Goal: Find specific page/section: Find specific page/section

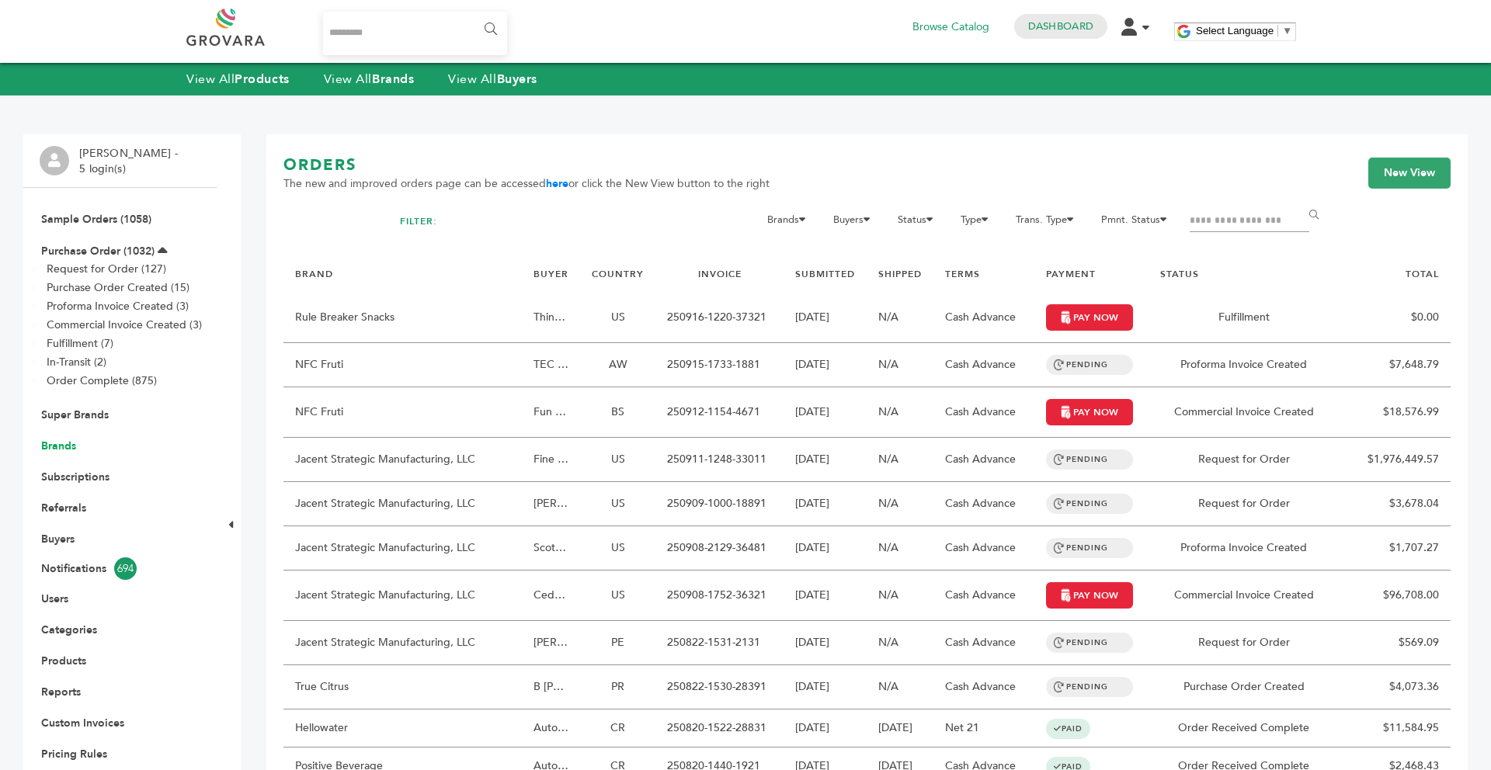
click at [57, 453] on link "Brands" at bounding box center [58, 446] width 35 height 15
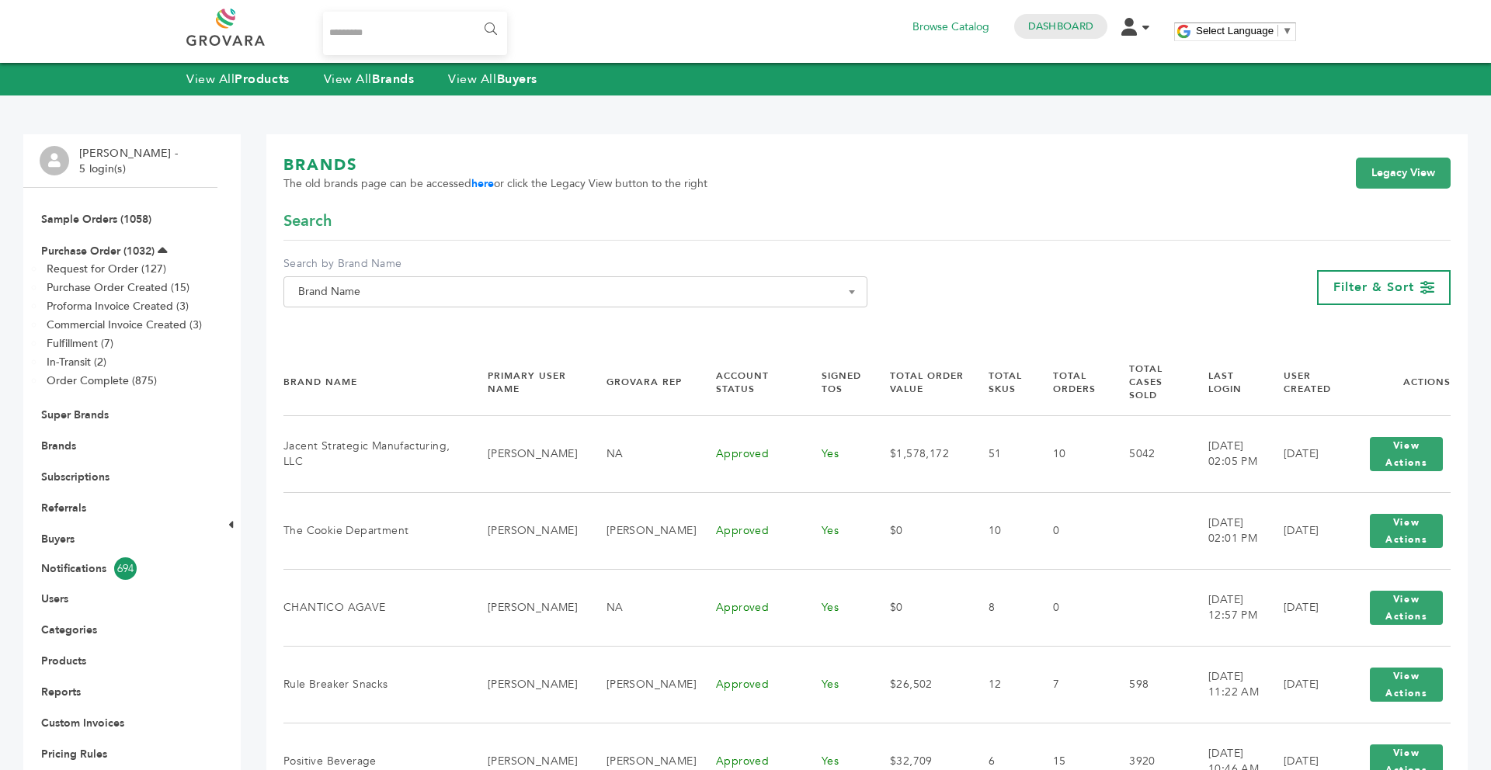
click at [377, 286] on span "Brand Name" at bounding box center [575, 292] width 567 height 22
click at [319, 317] on input "Search" at bounding box center [575, 320] width 576 height 19
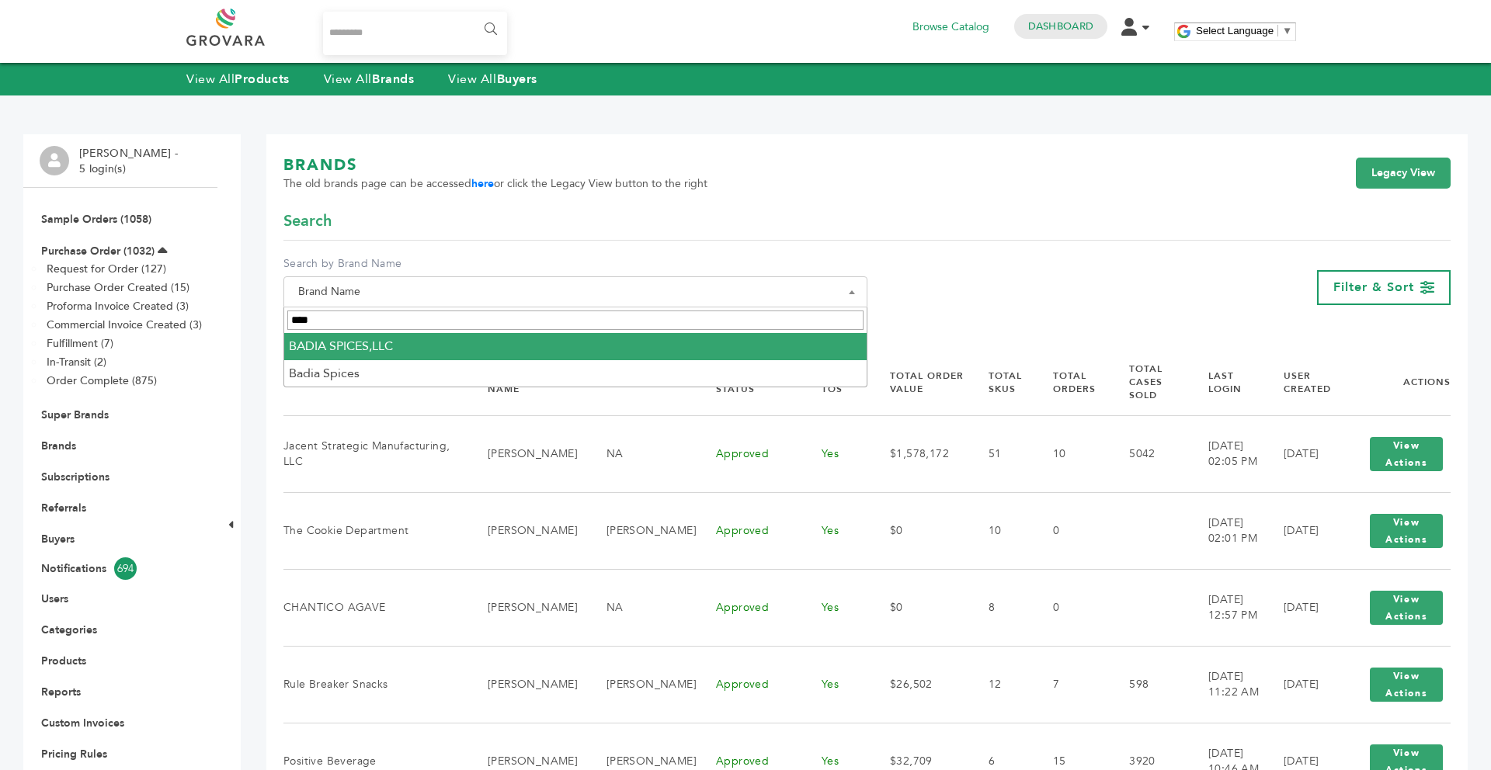
type input "****"
select select "**********"
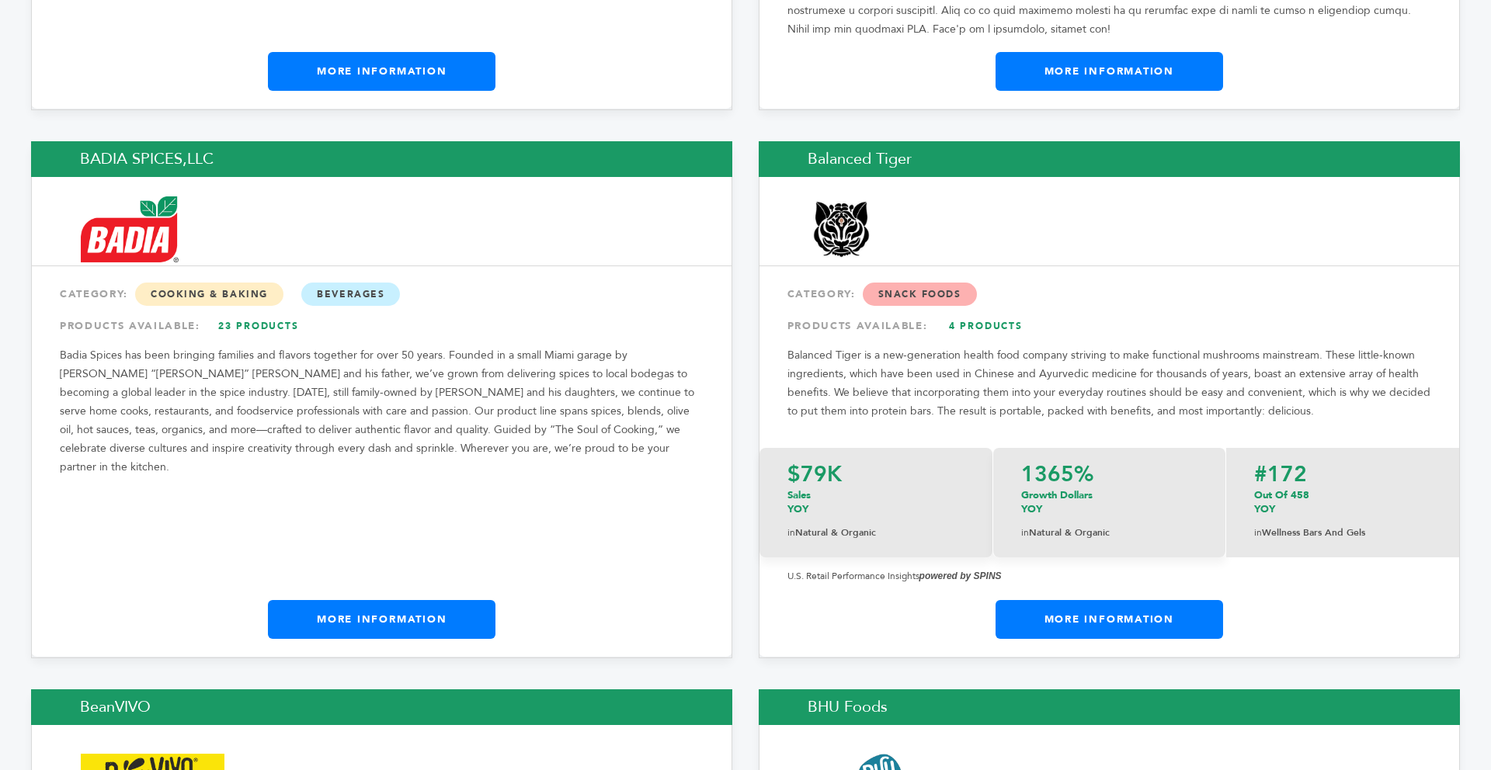
scroll to position [3525, 0]
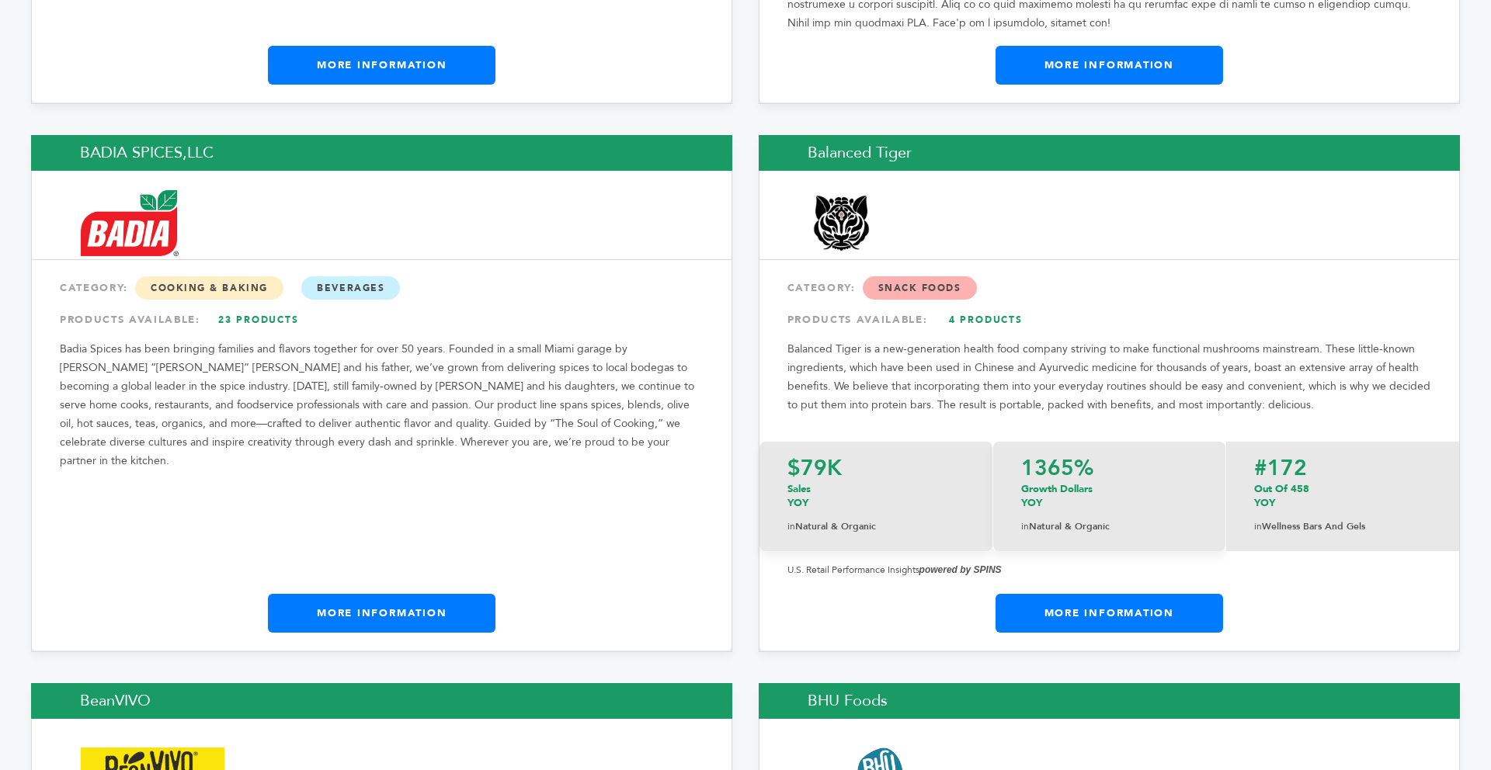
click at [325, 533] on div "BADIA SPICES,LLC CATEGORY: Cooking & Baking Beverages PRODUCTS AVAILABLE: 23 Pr…" at bounding box center [381, 393] width 701 height 517
click at [321, 594] on link "More Information" at bounding box center [381, 613] width 227 height 39
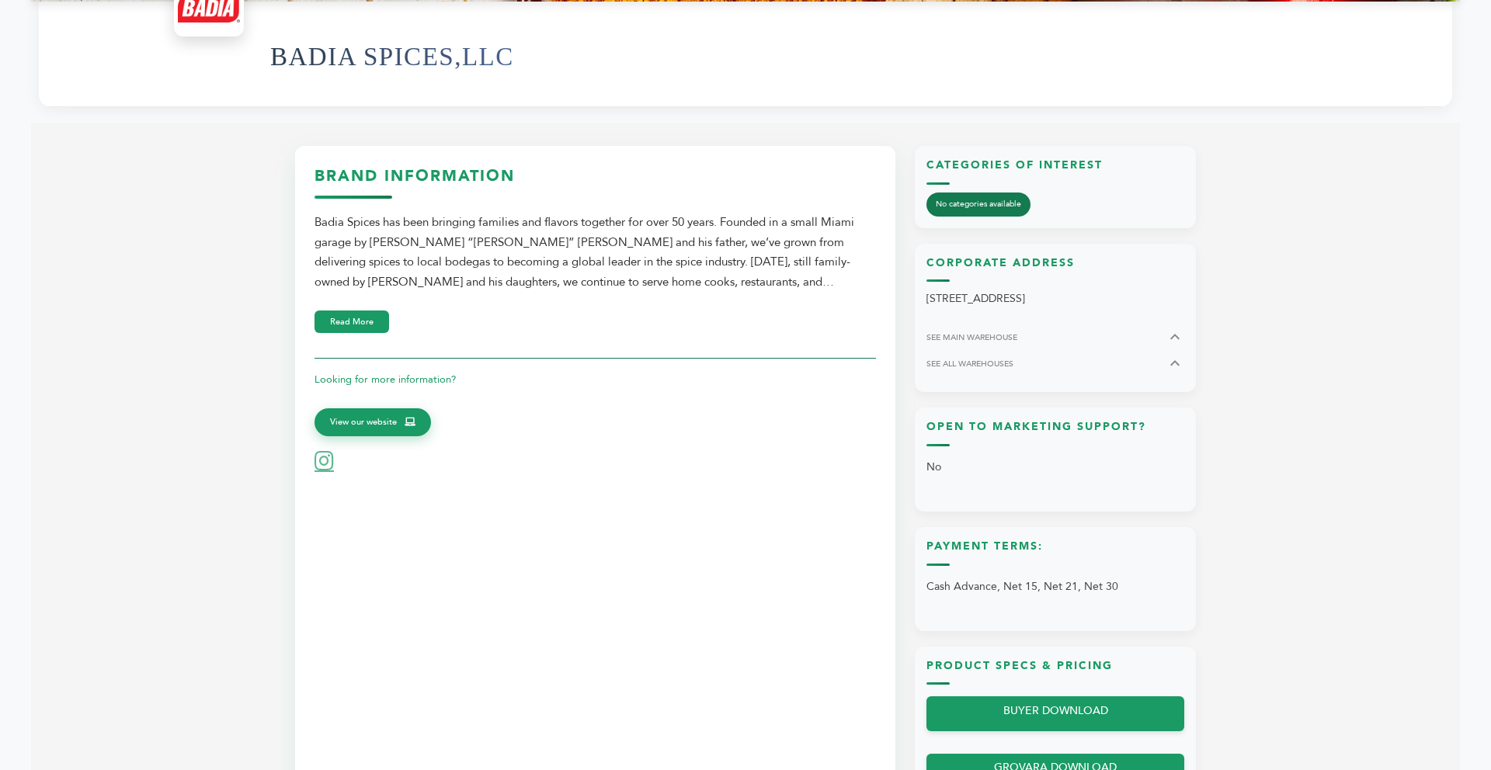
scroll to position [621, 0]
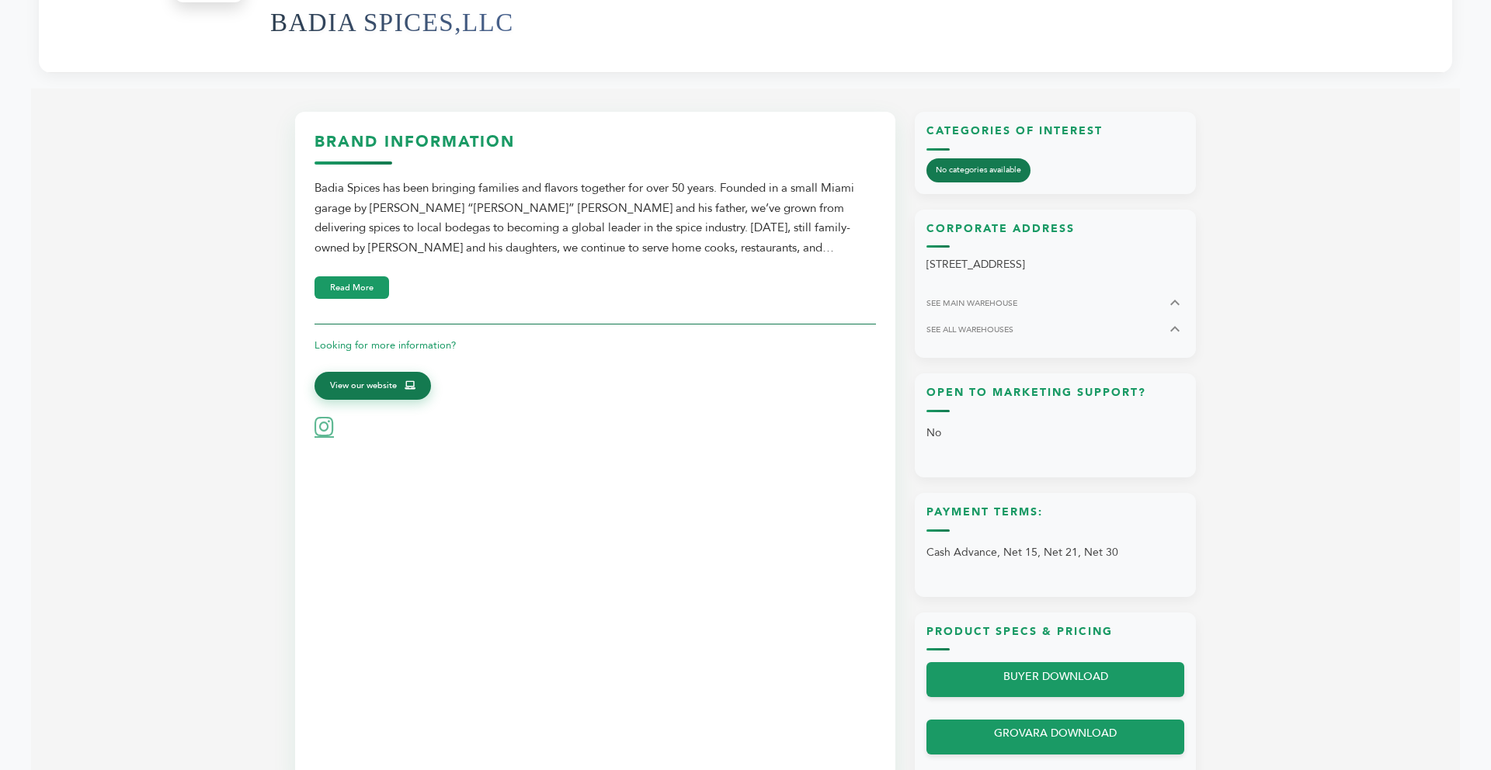
click at [366, 384] on span "View our website" at bounding box center [363, 386] width 67 height 14
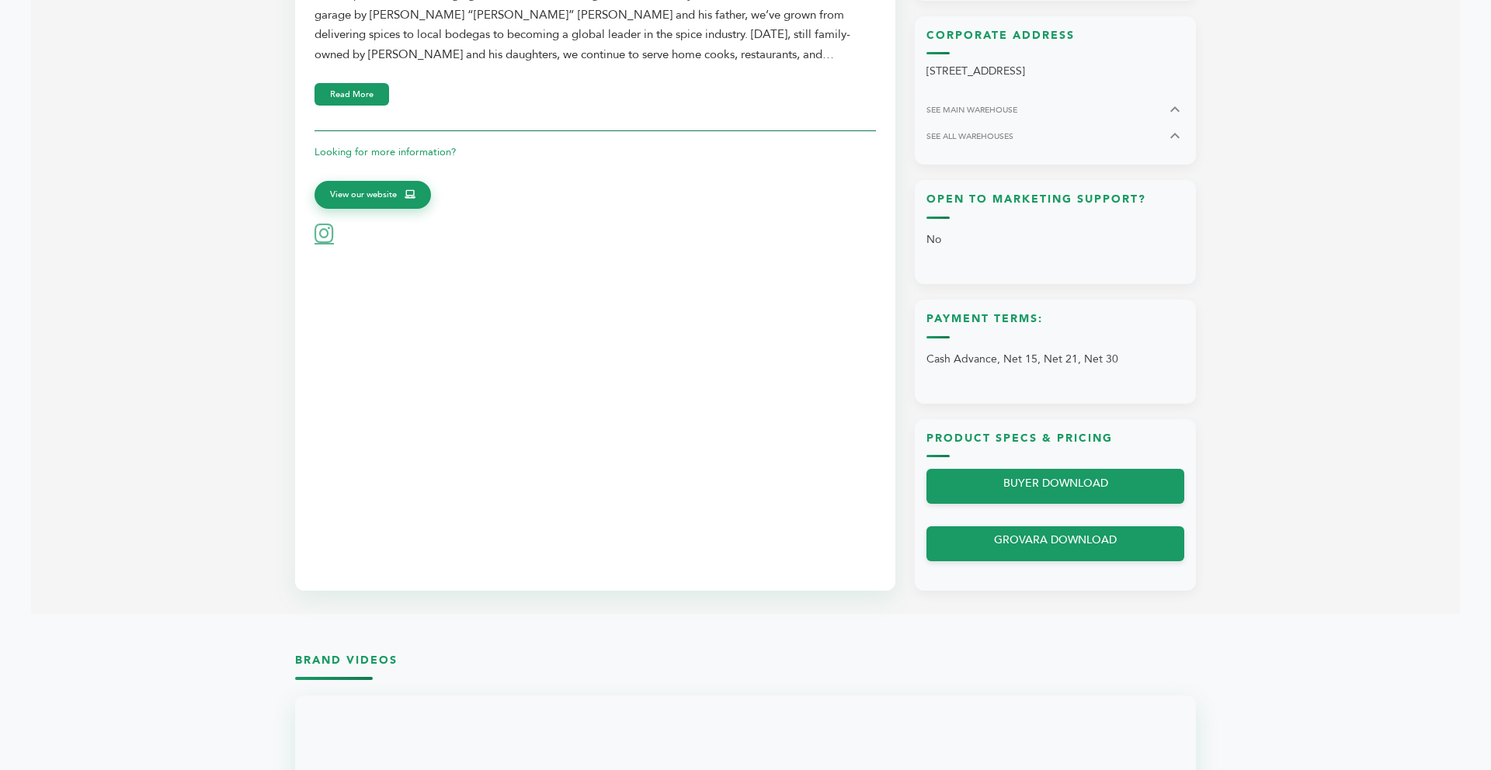
scroll to position [807, 0]
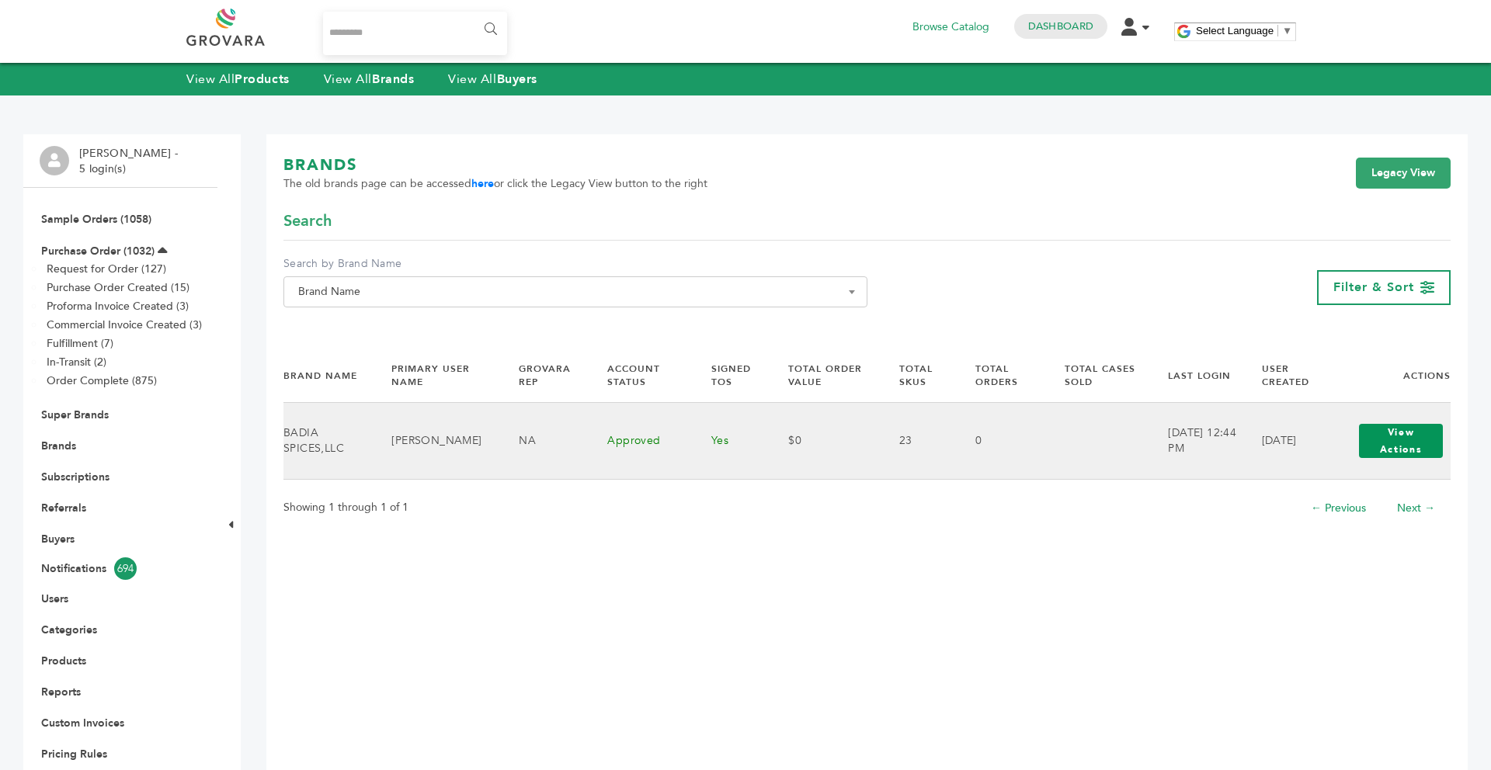
click at [1401, 433] on button "View Actions" at bounding box center [1401, 441] width 84 height 34
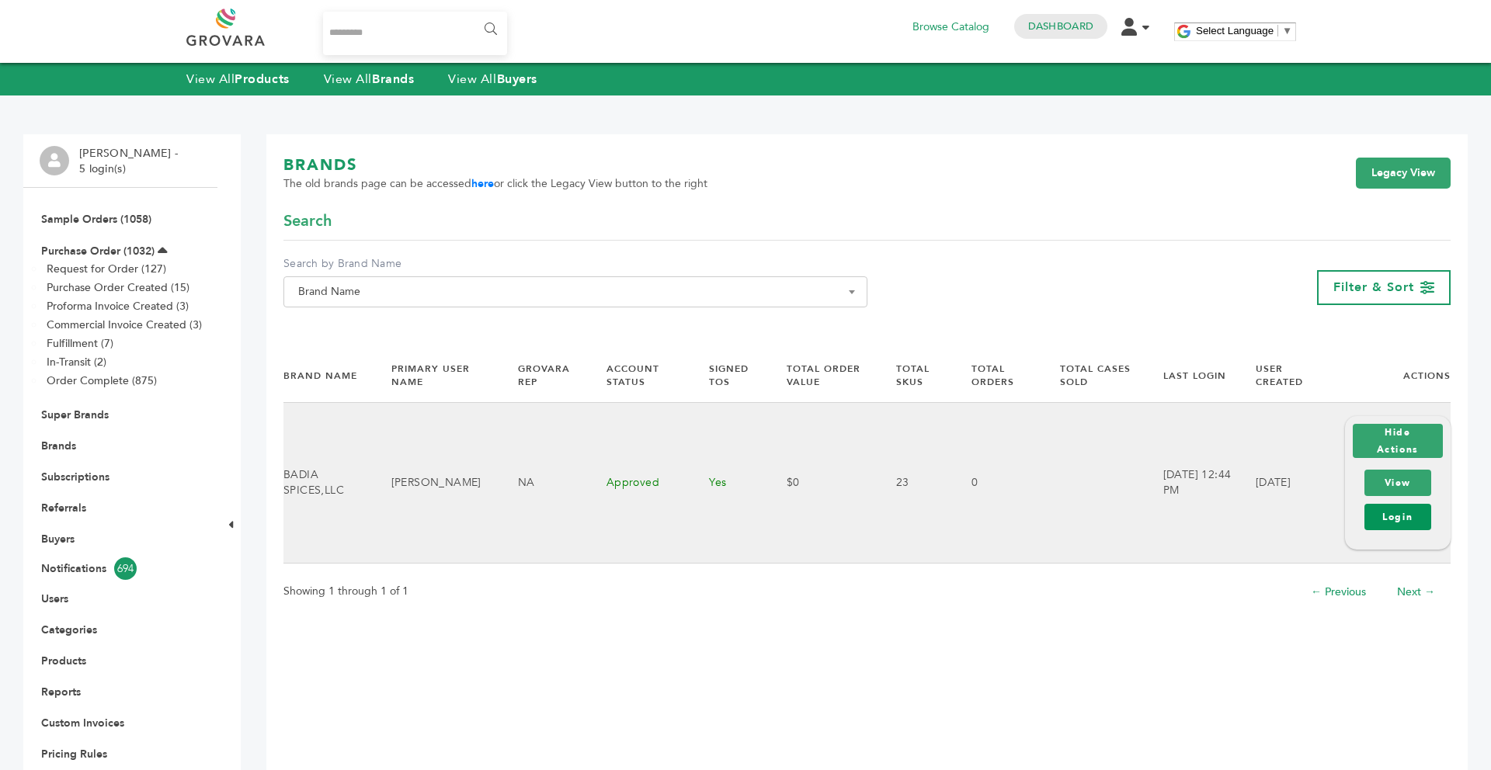
click at [1390, 509] on link "Login" at bounding box center [1397, 517] width 67 height 26
